Goal: Task Accomplishment & Management: Use online tool/utility

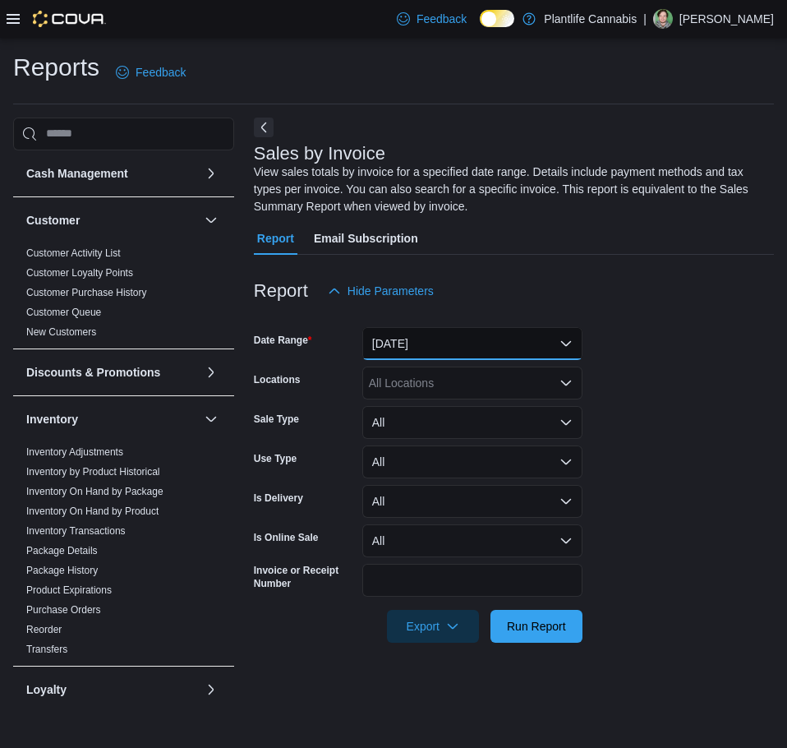
click at [464, 330] on button "[DATE]" at bounding box center [472, 343] width 220 height 33
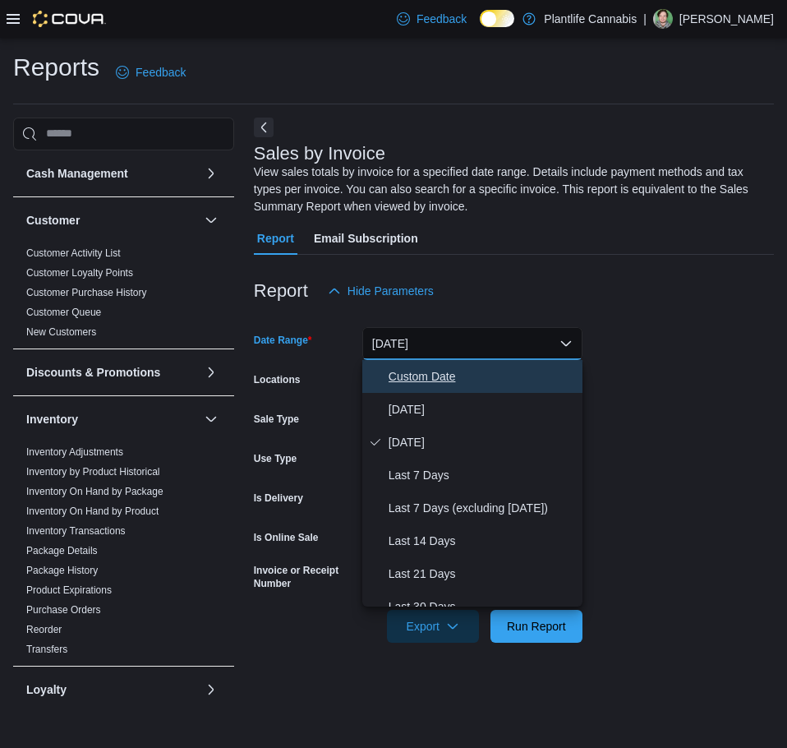
click at [449, 369] on span "Custom Date" at bounding box center [482, 376] width 187 height 20
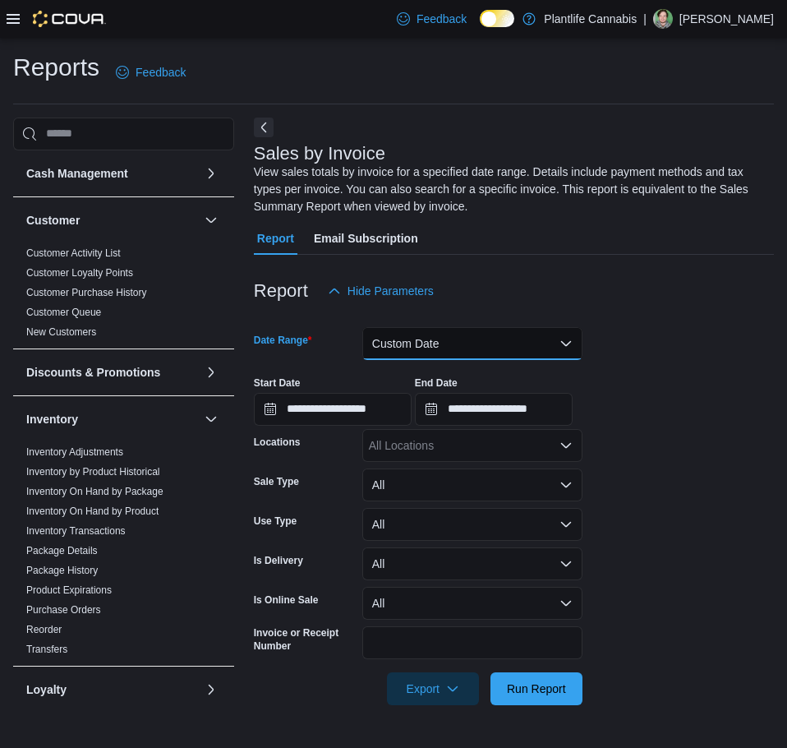
click at [412, 335] on button "Custom Date" at bounding box center [472, 343] width 220 height 33
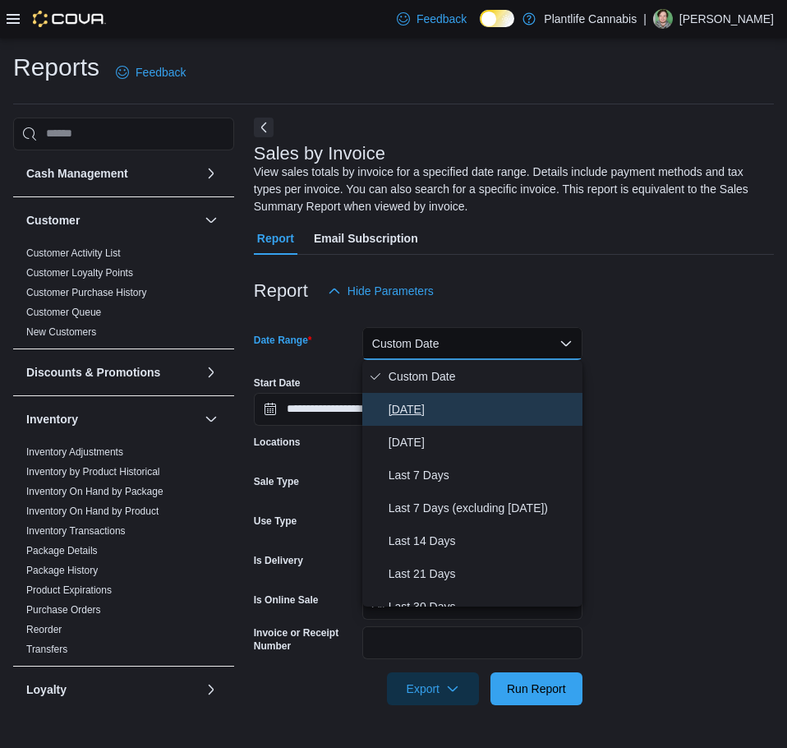
click at [407, 403] on span "[DATE]" at bounding box center [482, 409] width 187 height 20
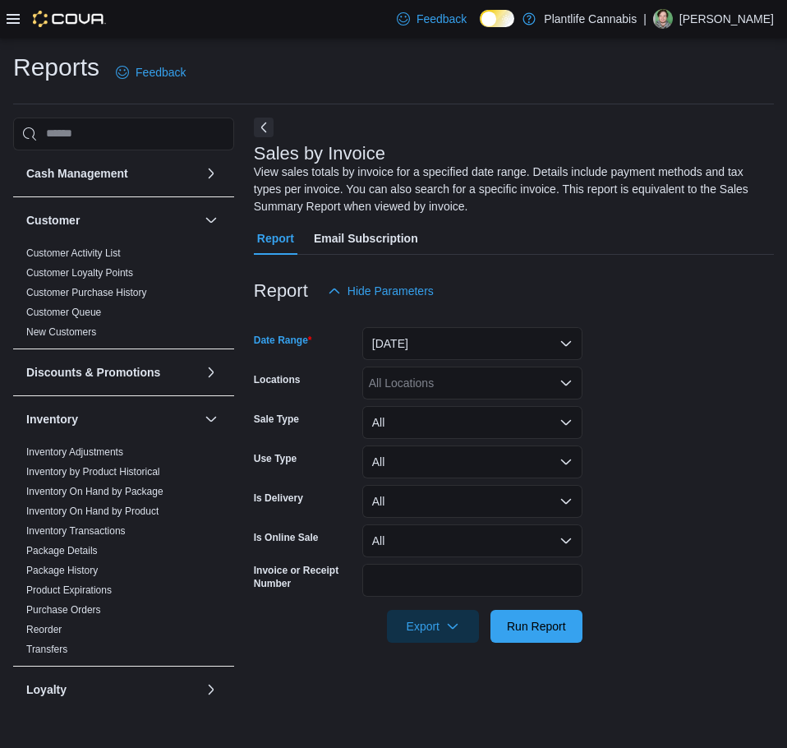
click at [406, 377] on div "All Locations" at bounding box center [472, 382] width 220 height 33
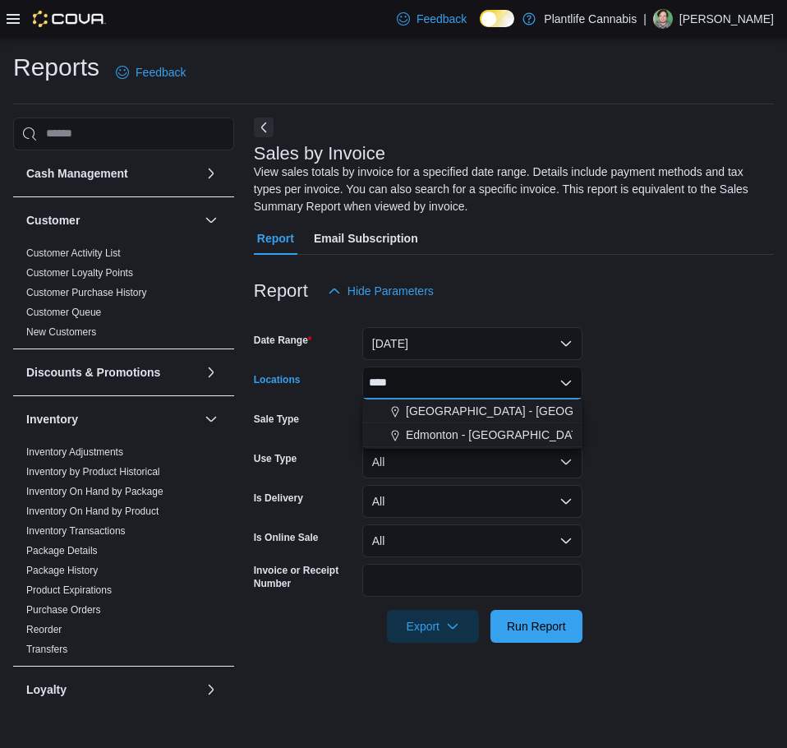
type input "*****"
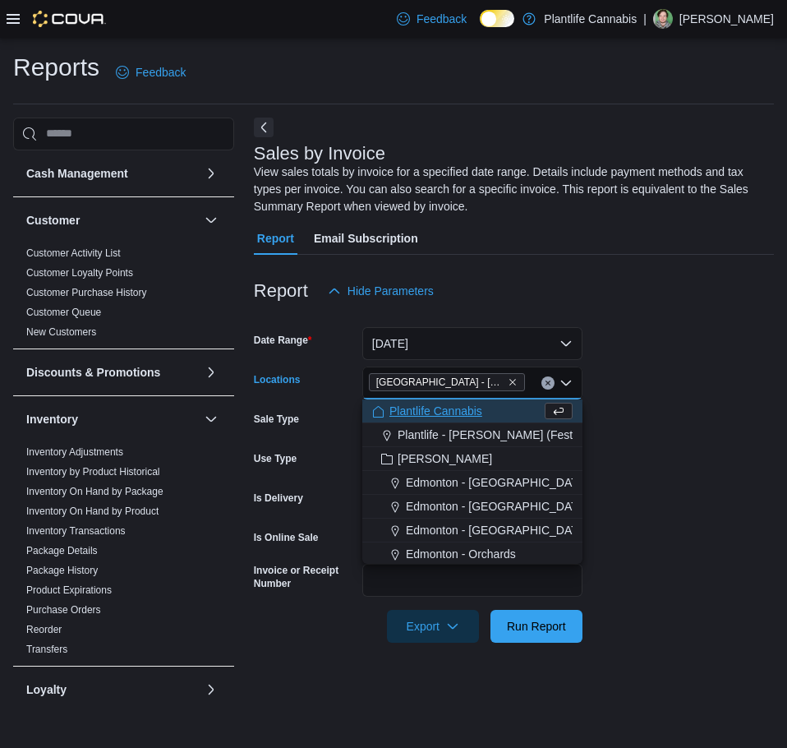
click at [684, 436] on form "Date Range [DATE] Locations [GEOGRAPHIC_DATA] - [GEOGRAPHIC_DATA] Combo box. Se…" at bounding box center [514, 474] width 520 height 335
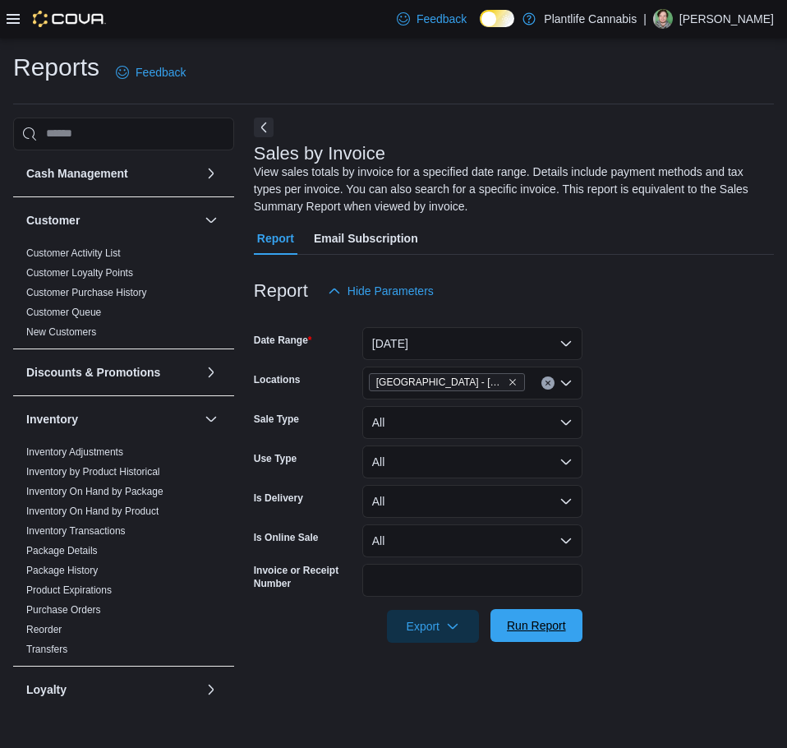
click at [549, 615] on span "Run Report" at bounding box center [536, 625] width 72 height 33
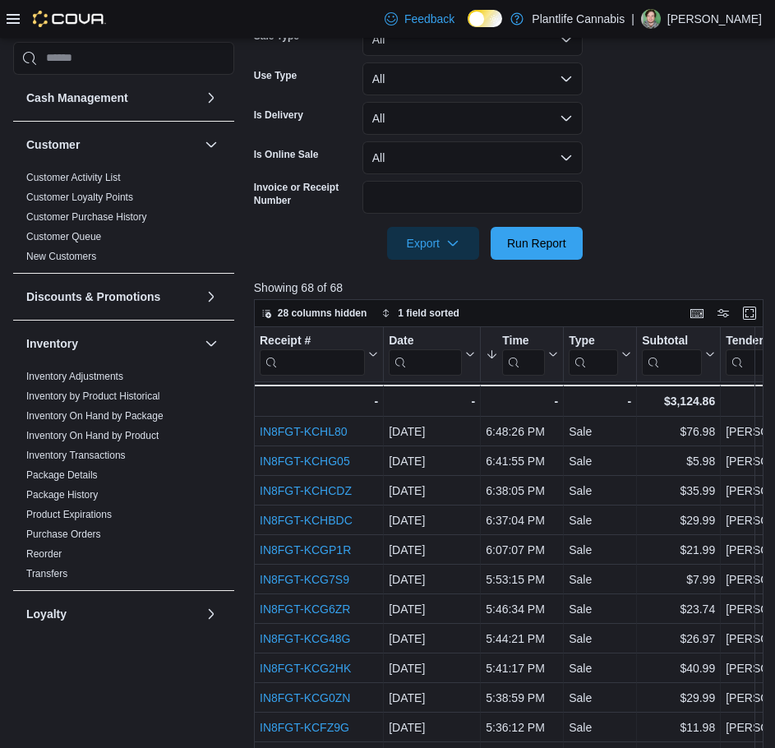
scroll to position [411, 0]
